Goal: Book appointment/travel/reservation

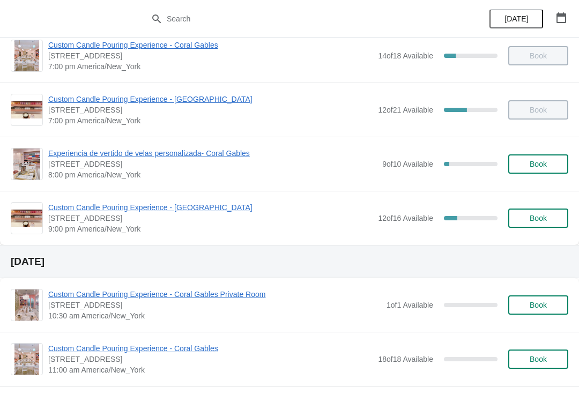
scroll to position [707, 0]
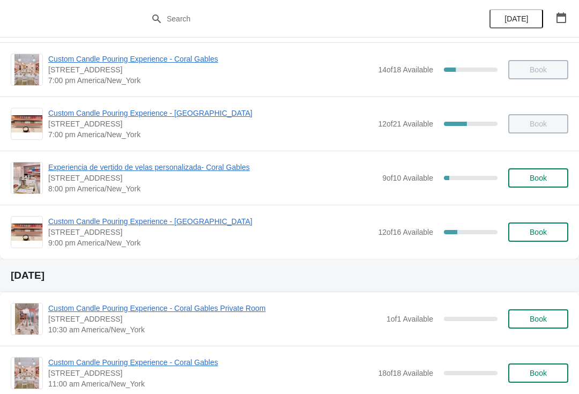
click at [199, 113] on span "Custom Candle Pouring Experience - [GEOGRAPHIC_DATA]" at bounding box center [210, 113] width 325 height 11
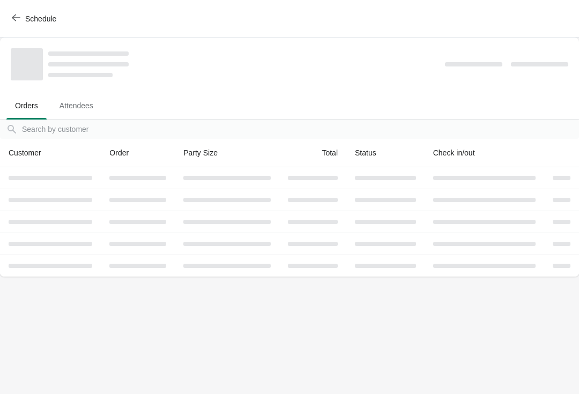
scroll to position [0, 0]
click at [9, 10] on button "Schedule" at bounding box center [35, 18] width 60 height 19
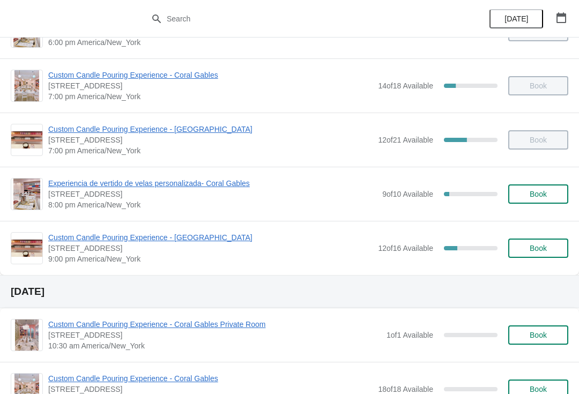
scroll to position [696, 0]
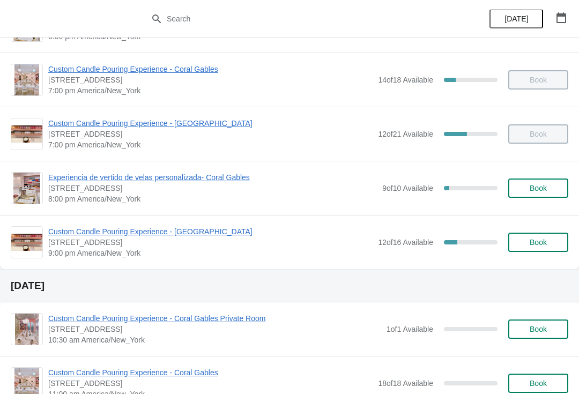
click at [545, 246] on span "Book" at bounding box center [538, 242] width 17 height 9
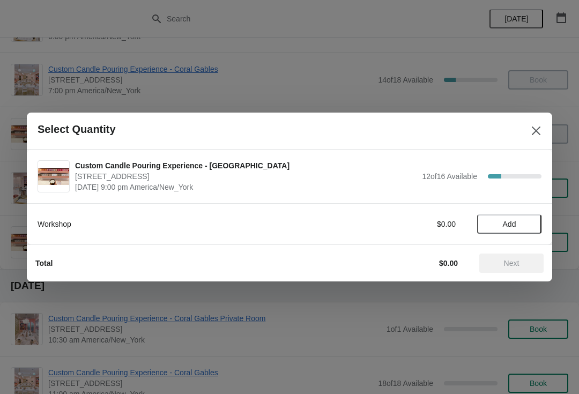
click at [508, 223] on span "Add" at bounding box center [509, 224] width 13 height 9
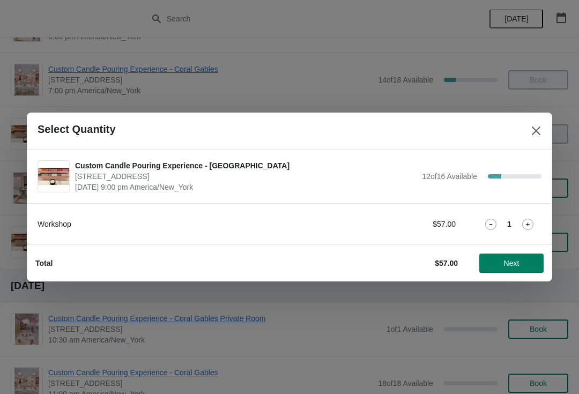
click at [516, 265] on span "Next" at bounding box center [512, 263] width 16 height 9
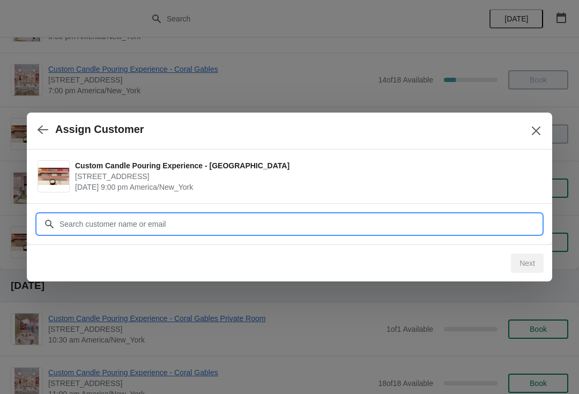
click at [351, 215] on input "Customer" at bounding box center [300, 224] width 483 height 19
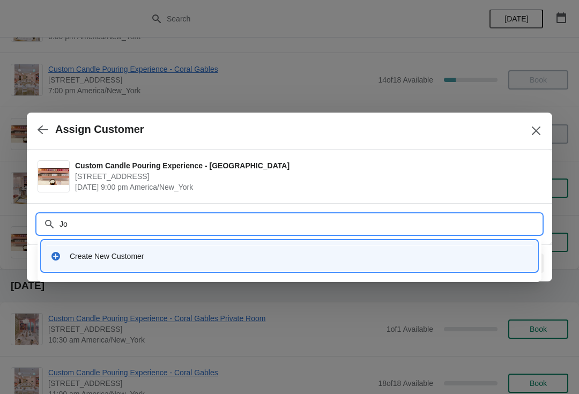
type input "J"
click at [59, 227] on input "[PERSON_NAME]" at bounding box center [300, 224] width 483 height 19
click at [340, 218] on input "[PERSON_NAME]" at bounding box center [300, 224] width 483 height 19
click at [53, 223] on icon at bounding box center [49, 224] width 11 height 11
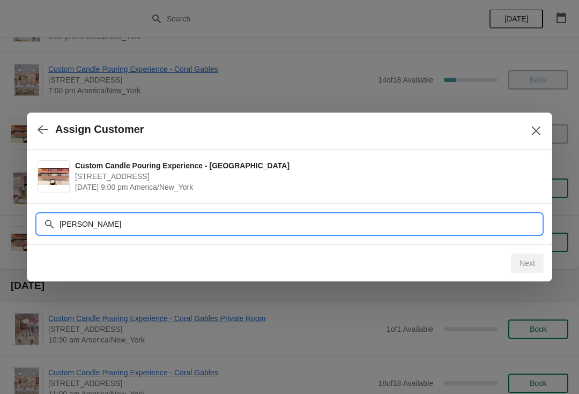
click at [164, 226] on input "[PERSON_NAME]" at bounding box center [300, 224] width 483 height 19
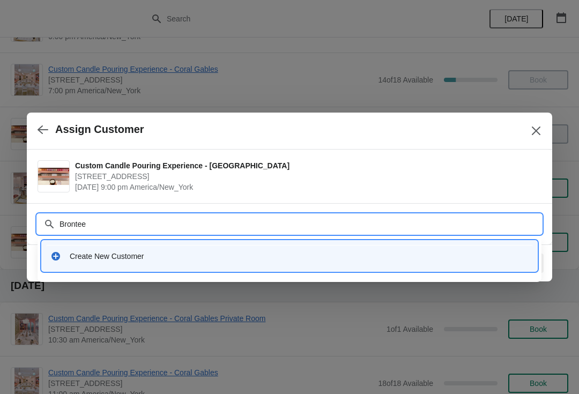
type input "Brontee"
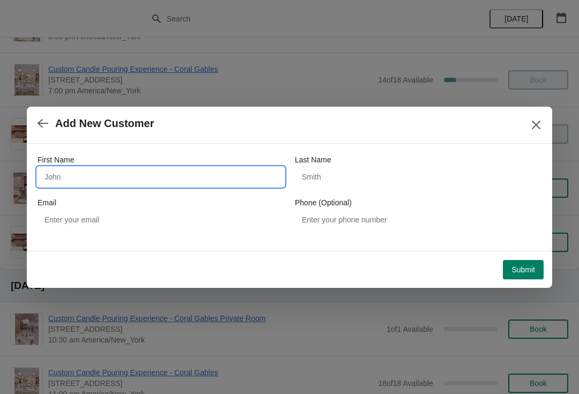
click at [163, 168] on input "First Name" at bounding box center [161, 176] width 247 height 19
type input "Brontee"
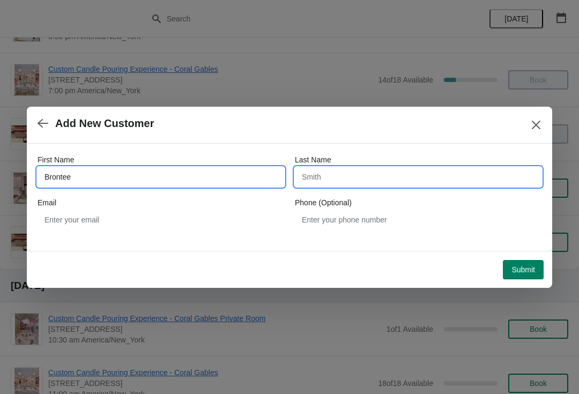
click at [350, 177] on input "Last Name" at bounding box center [418, 176] width 247 height 19
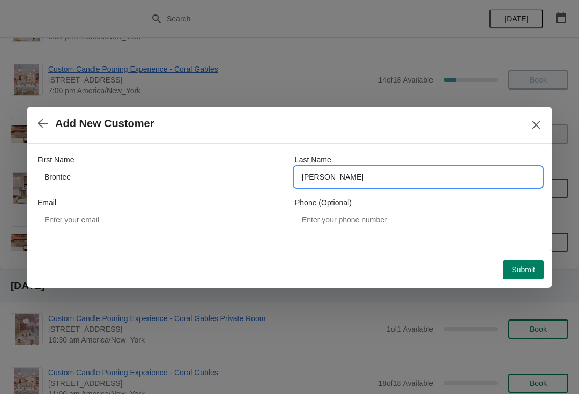
type input "[PERSON_NAME]"
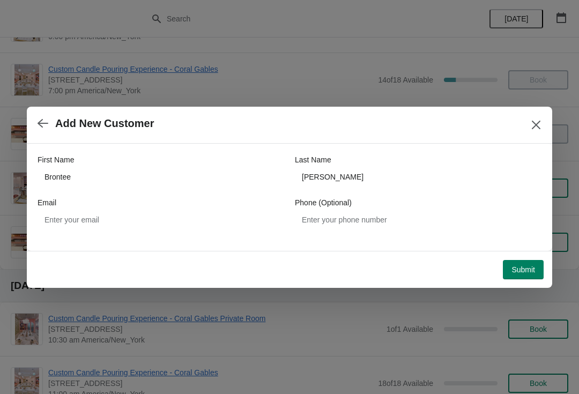
click at [517, 269] on span "Submit" at bounding box center [524, 270] width 24 height 9
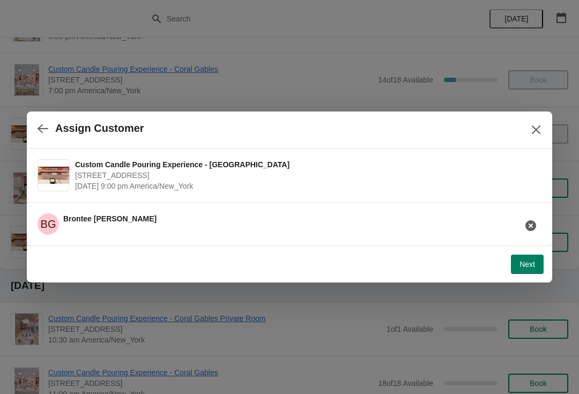
click at [522, 267] on span "Next" at bounding box center [528, 264] width 16 height 9
select select "Friend"
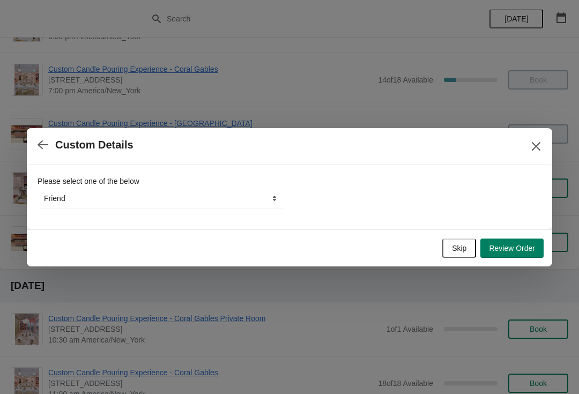
click at [516, 249] on span "Review Order" at bounding box center [512, 248] width 46 height 9
